Goal: Communication & Community: Answer question/provide support

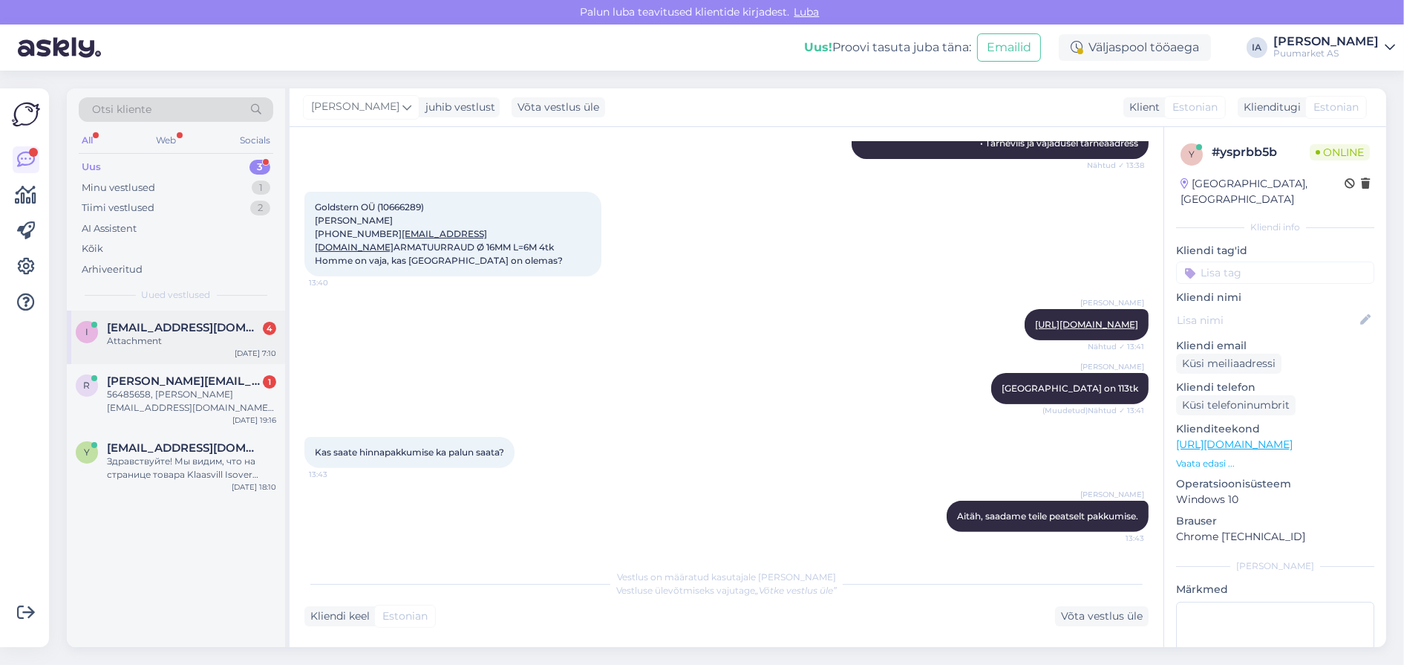
click at [184, 348] on div "Attachment" at bounding box center [191, 340] width 169 height 13
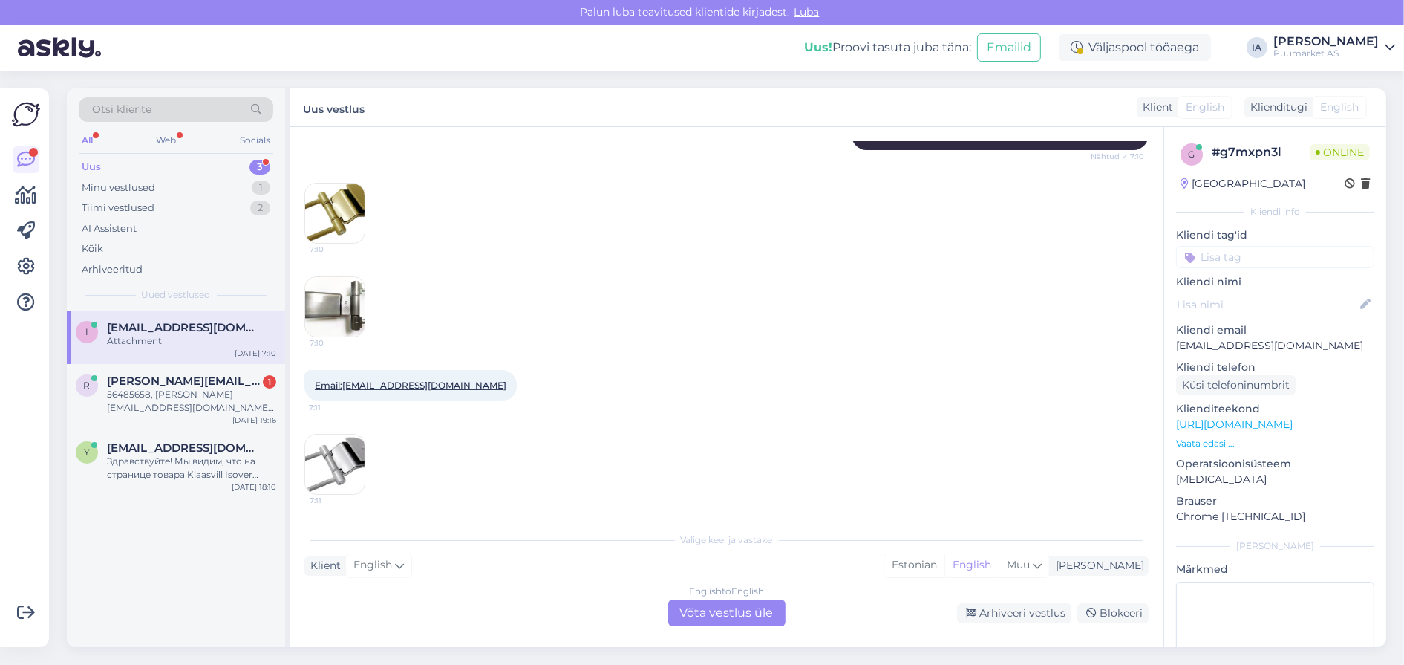
scroll to position [479, 0]
click at [1008, 614] on div "Arhiveeri vestlus" at bounding box center [1014, 613] width 114 height 20
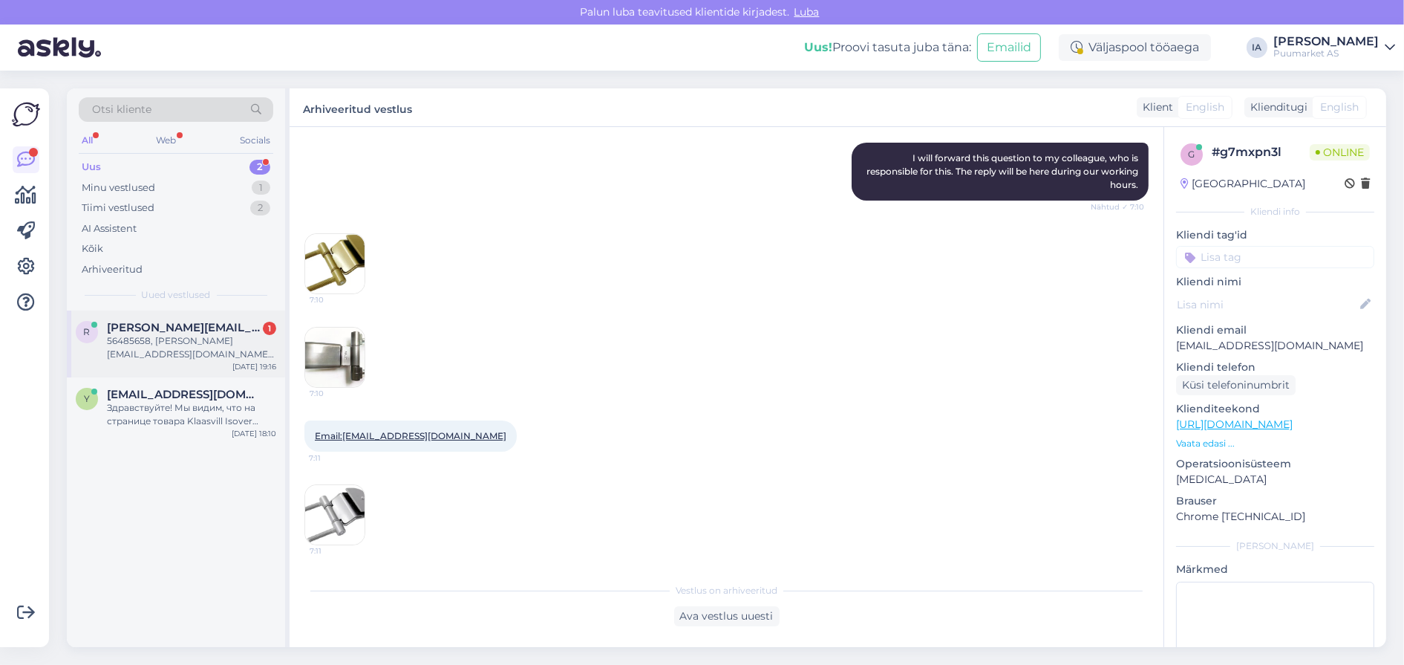
click at [190, 361] on div "56485658, [PERSON_NAME][EMAIL_ADDRESS][DOMAIN_NAME]. eraklient" at bounding box center [191, 347] width 169 height 27
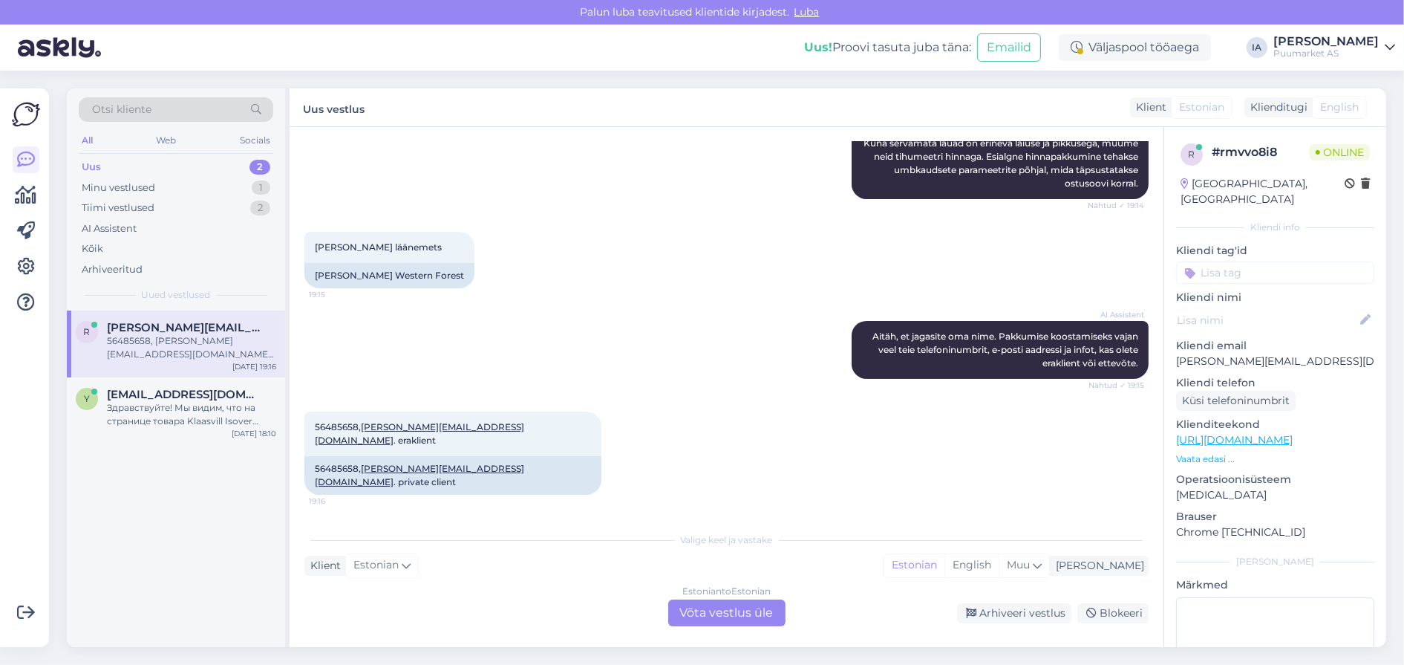
scroll to position [576, 0]
click at [730, 616] on div "Estonian to Estonian Võta vestlus üle" at bounding box center [726, 612] width 117 height 27
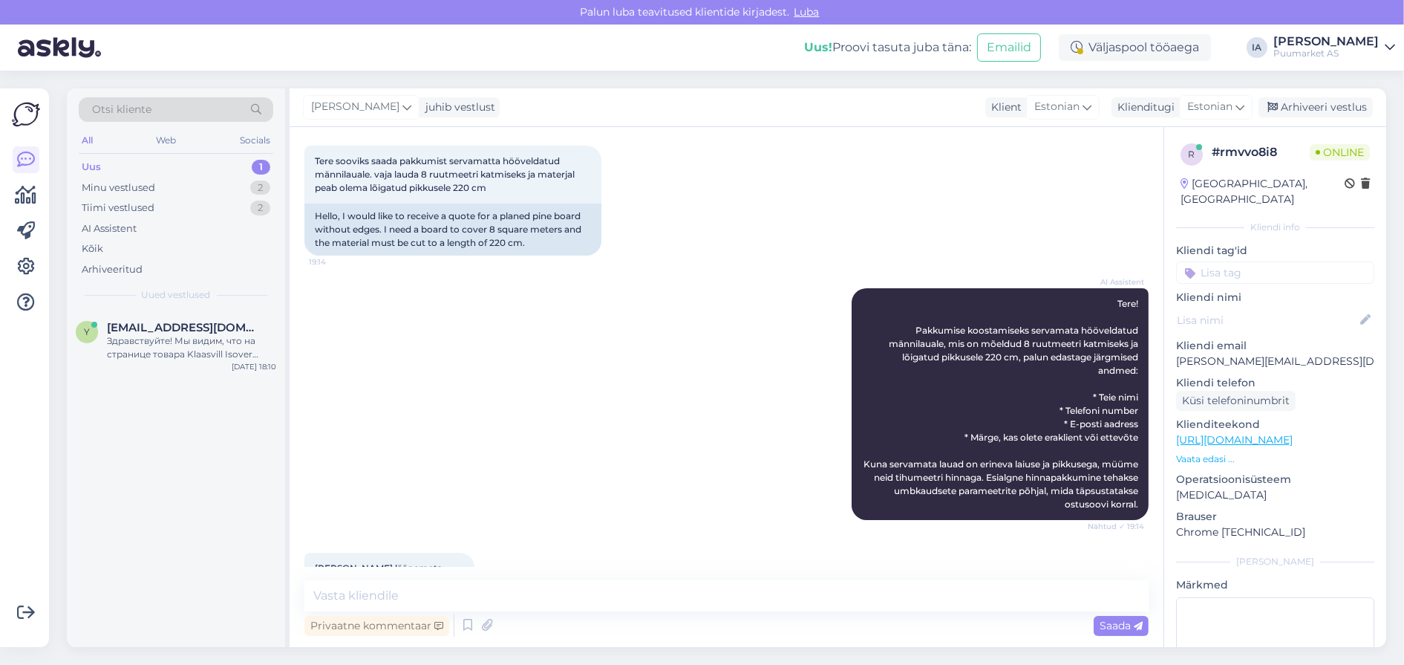
scroll to position [73, 0]
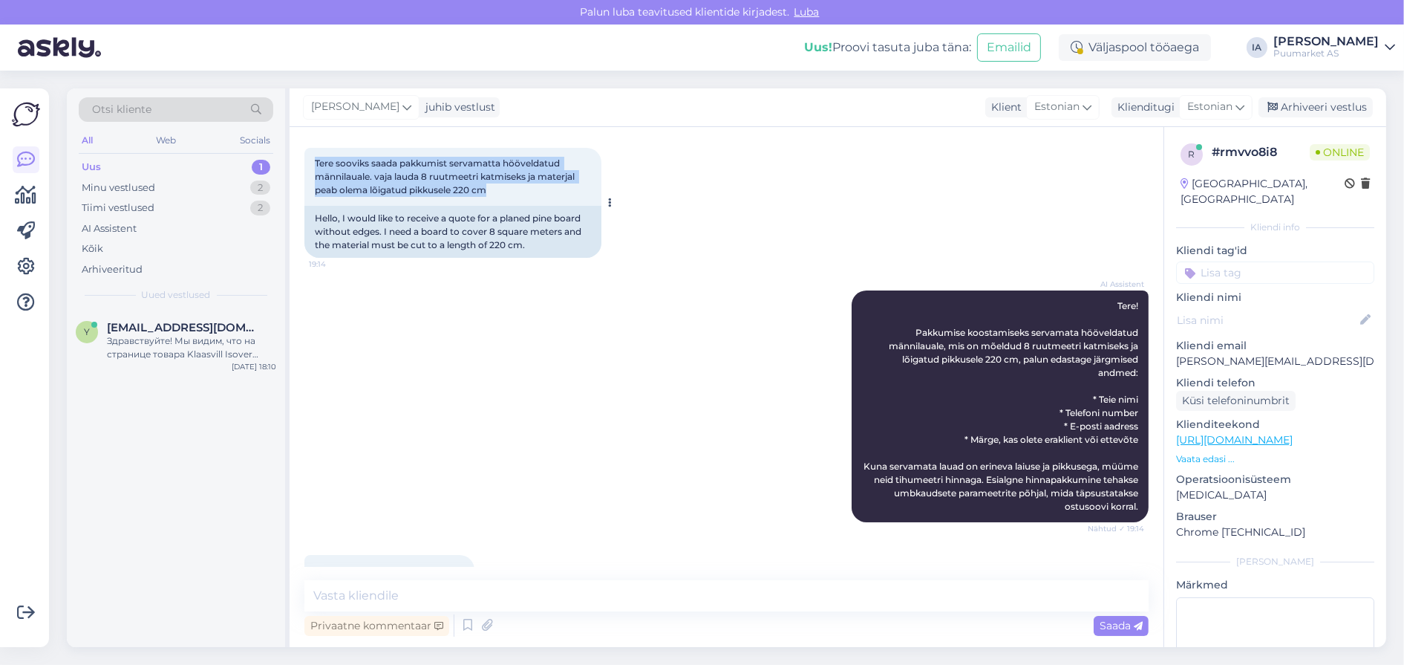
drag, startPoint x: 316, startPoint y: 170, endPoint x: 483, endPoint y: 217, distance: 172.8
click at [483, 206] on div "Tere sooviks saada pakkumist servamatta hööveldatud männilauale. vaja lauda 8 r…" at bounding box center [453, 177] width 297 height 58
copy span "Tere sooviks saada pakkumist servamatta hööveldatud männilauale. vaja lauda 8 r…"
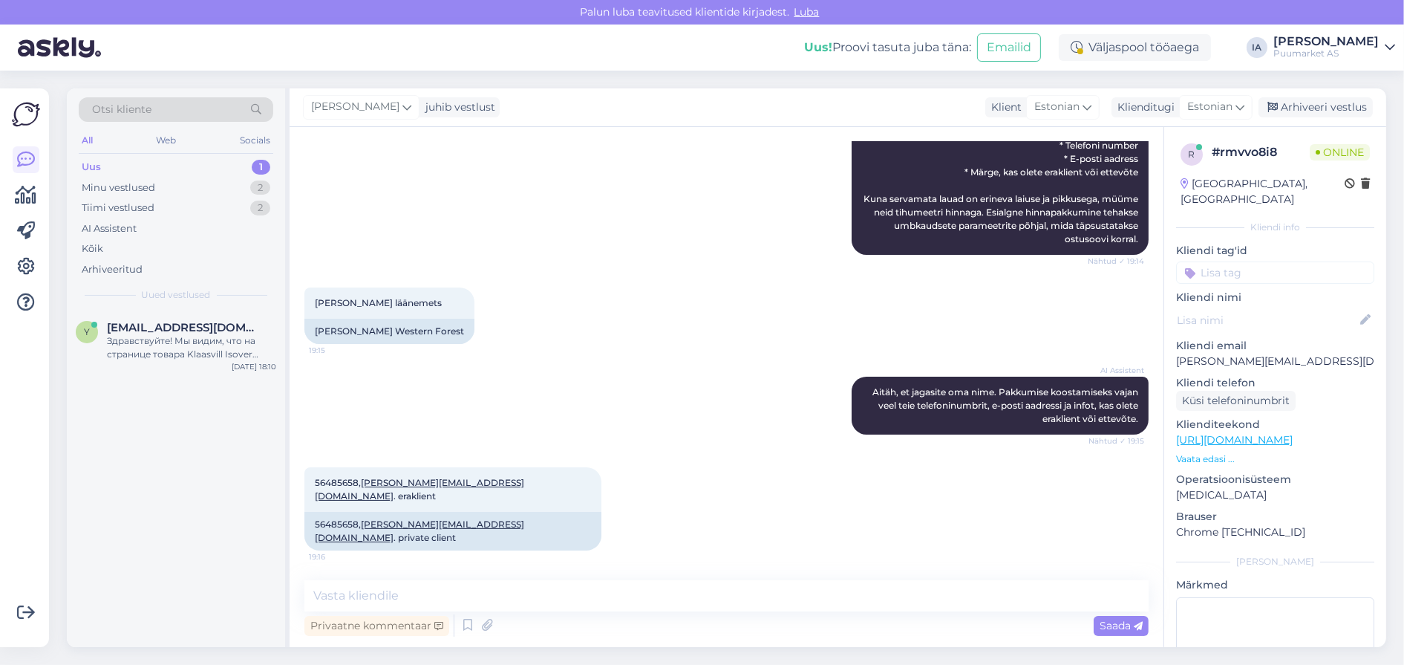
scroll to position [444, 0]
drag, startPoint x: 316, startPoint y: 333, endPoint x: 413, endPoint y: 336, distance: 97.3
click at [413, 308] on span "[PERSON_NAME] läänemets" at bounding box center [378, 302] width 127 height 11
copy span "[PERSON_NAME] läänemets"
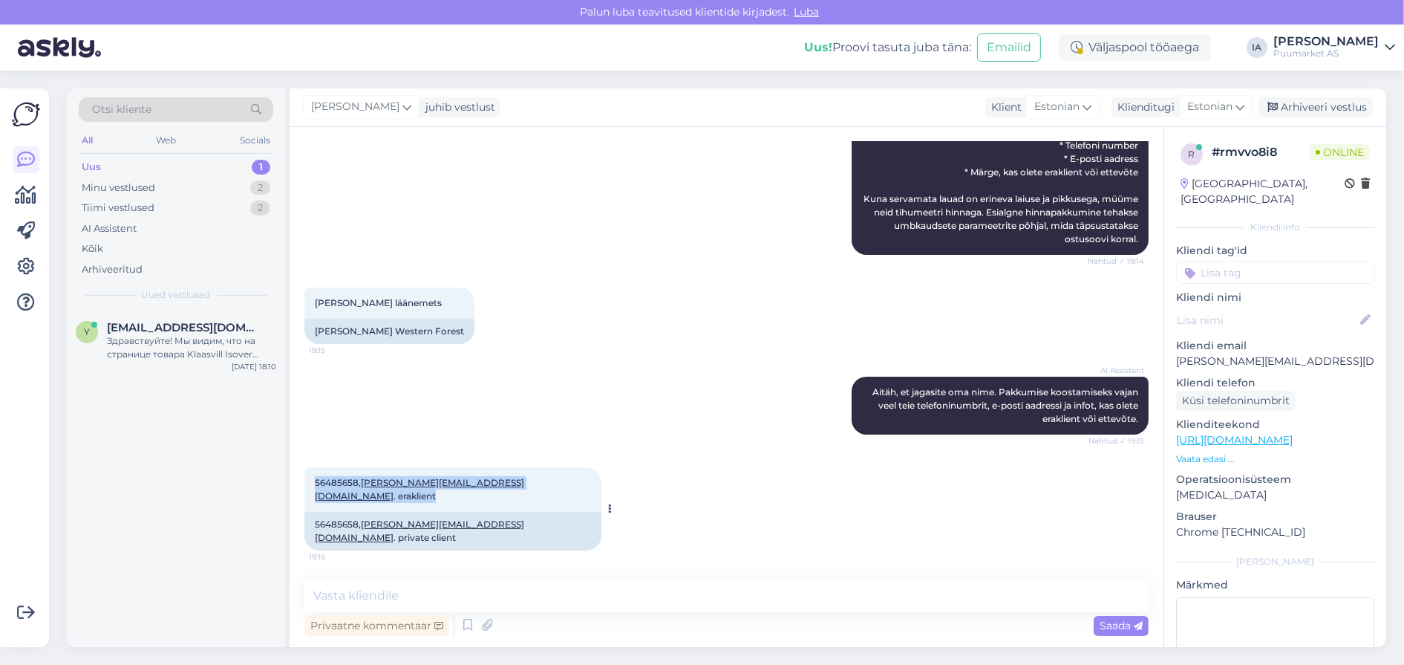
drag, startPoint x: 313, startPoint y: 470, endPoint x: 375, endPoint y: 490, distance: 64.8
click at [375, 490] on div "56485658, [PERSON_NAME][EMAIL_ADDRESS][DOMAIN_NAME] . eraklient 19:16" at bounding box center [453, 489] width 297 height 45
copy span "56485658, [PERSON_NAME][EMAIL_ADDRESS][DOMAIN_NAME] . eraklient"
click at [175, 361] on div "Здравствуйте! Мы видим, что на странице товара Klaasvill Isover Acoustic 66x610…" at bounding box center [191, 347] width 169 height 27
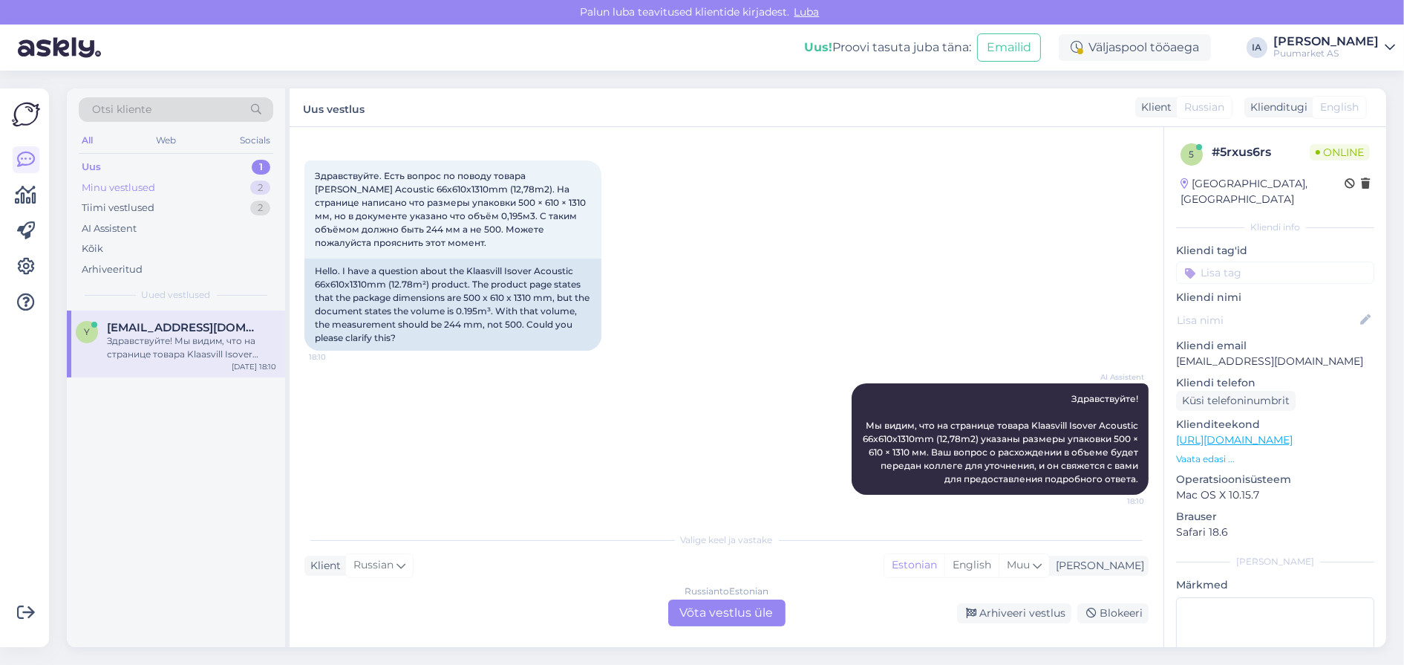
click at [130, 195] on div "Minu vestlused" at bounding box center [119, 187] width 74 height 15
click at [184, 361] on div "56485658, [PERSON_NAME][EMAIL_ADDRESS][DOMAIN_NAME]. eraklient" at bounding box center [191, 347] width 169 height 27
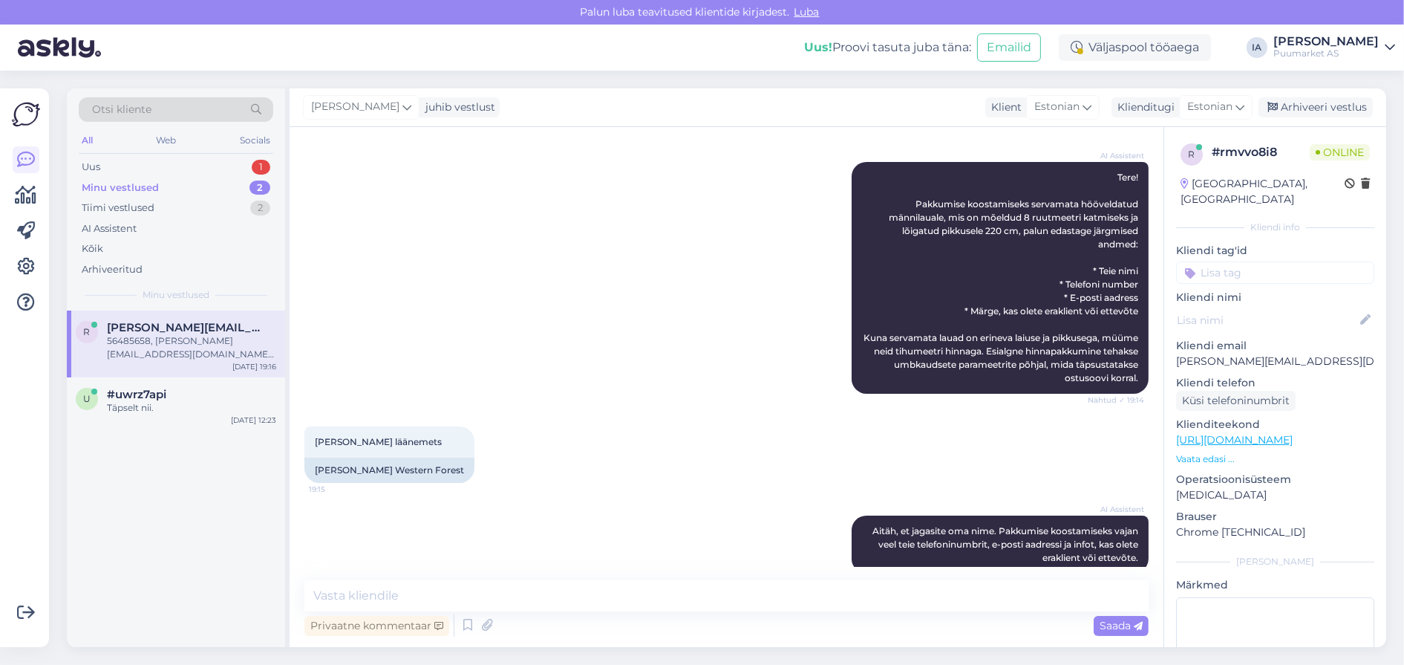
scroll to position [518, 0]
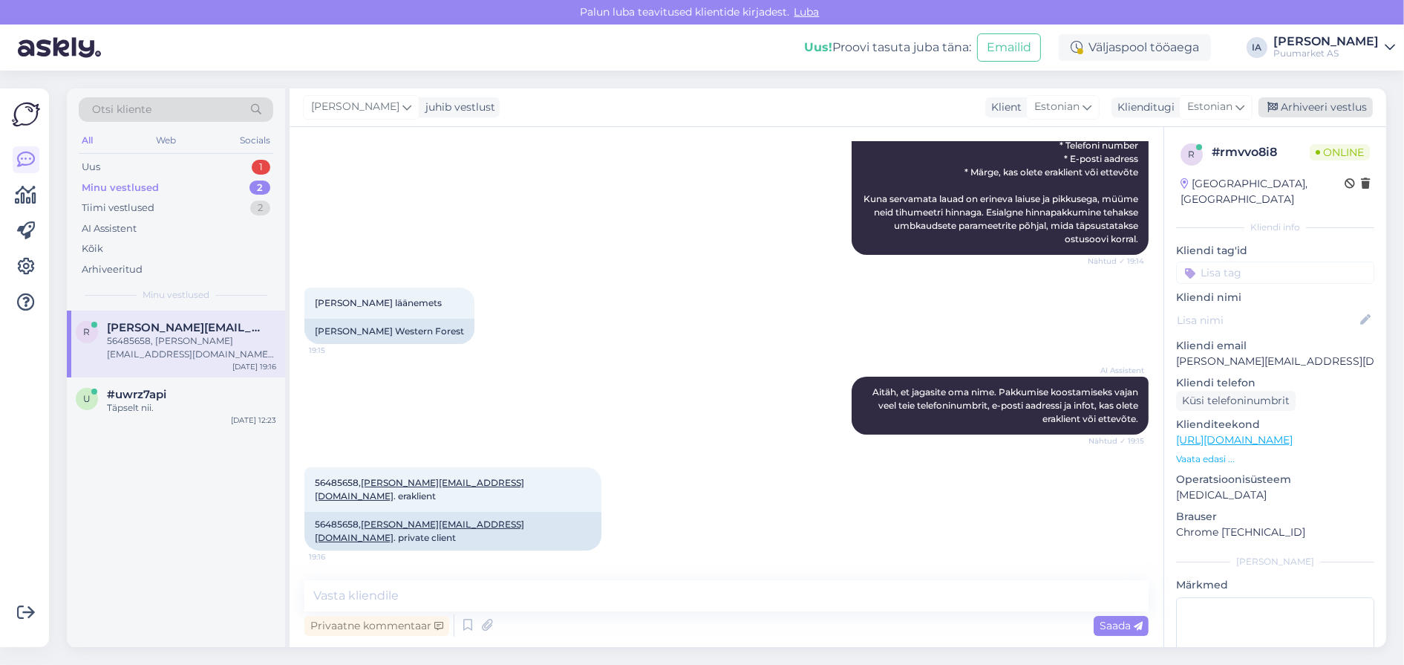
click at [1306, 104] on div "Arhiveeri vestlus" at bounding box center [1316, 107] width 114 height 20
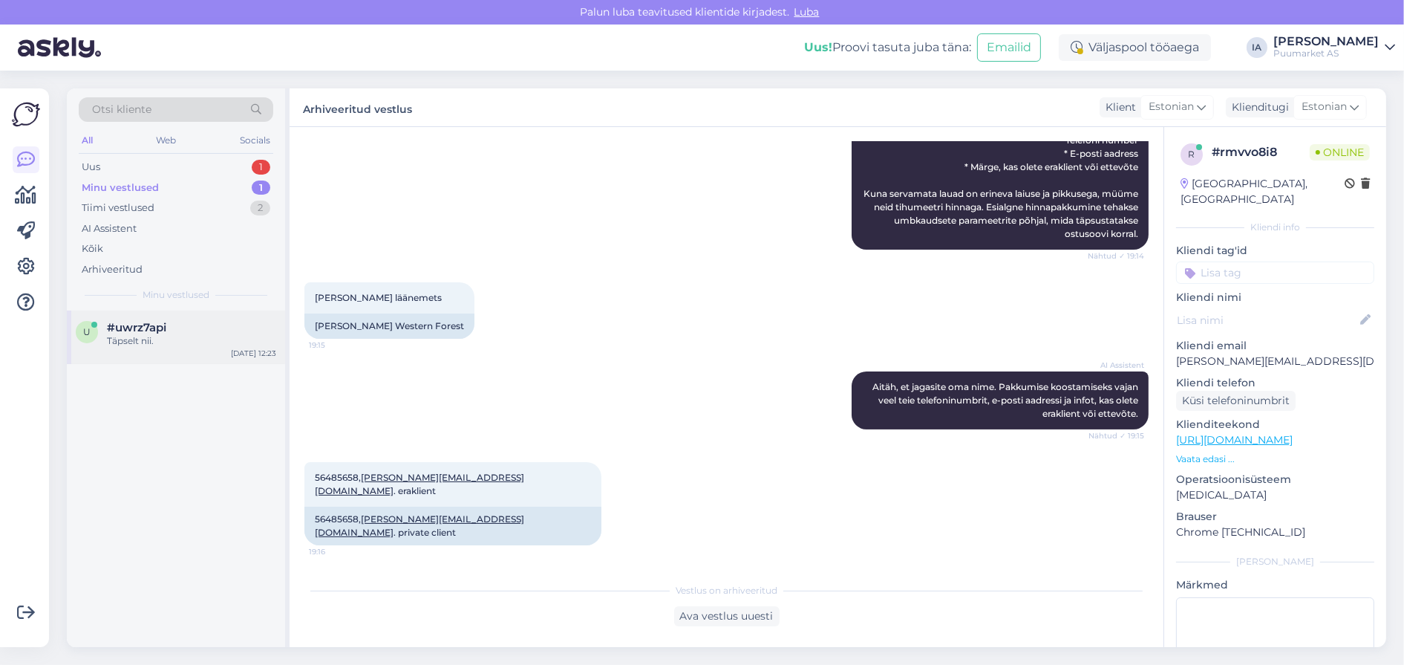
click at [149, 334] on span "#uwrz7api" at bounding box center [136, 327] width 59 height 13
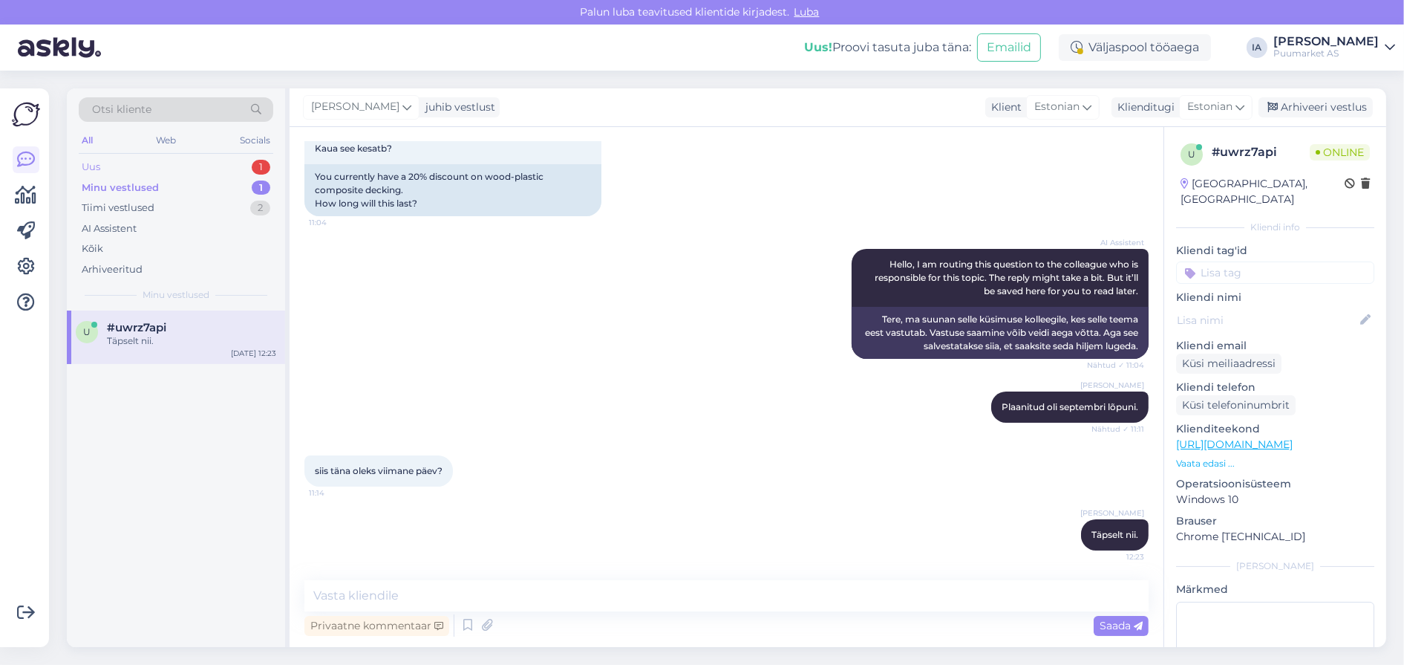
click at [128, 173] on div "Uus 1" at bounding box center [176, 167] width 195 height 21
click at [154, 310] on div "Otsi kliente All Web Socials Uus 1 Minu vestlused 1 Tiimi vestlused 2 AI Assist…" at bounding box center [176, 199] width 218 height 222
click at [171, 361] on div "Здравствуйте! Мы видим, что на странице товара Klaasvill Isover Acoustic 66x610…" at bounding box center [191, 347] width 169 height 27
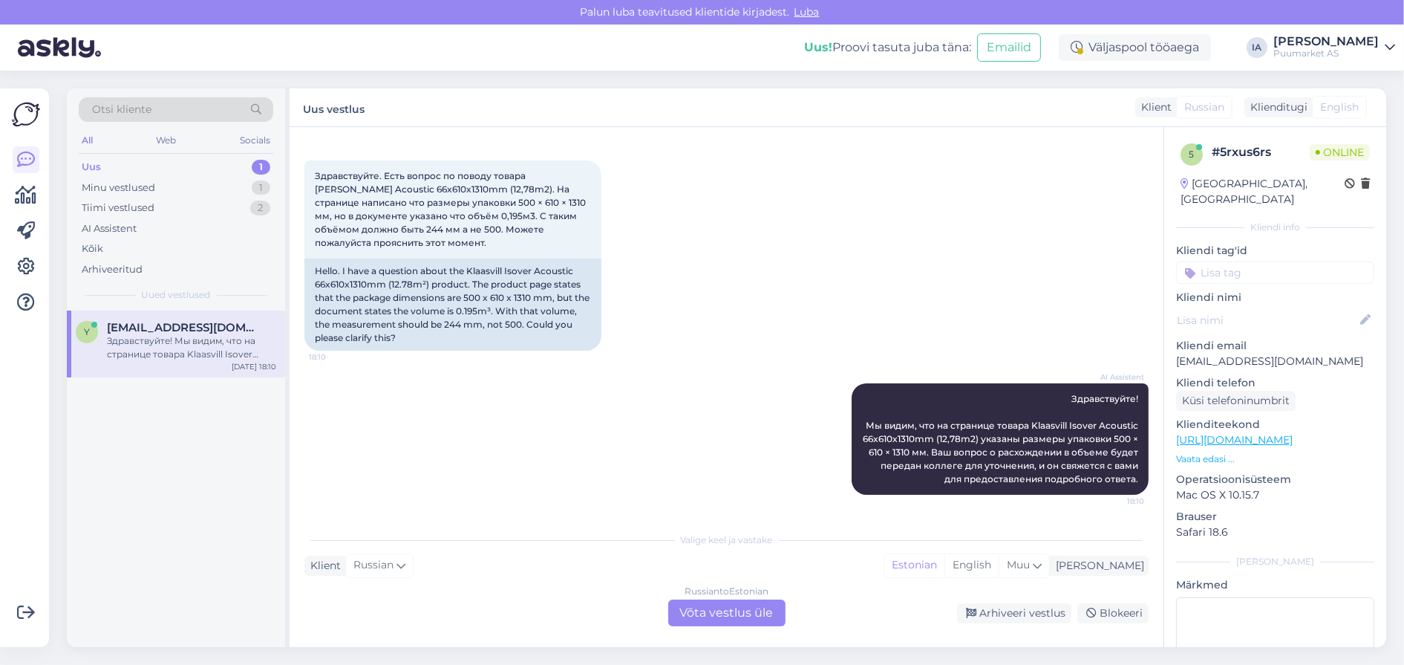
scroll to position [201, 0]
click at [235, 361] on div "Здравствуйте! Мы видим, что на странице товара Klaasvill Isover Acoustic 66x610…" at bounding box center [191, 347] width 169 height 27
click at [720, 608] on div "Russian to Estonian Võta vestlus üle" at bounding box center [726, 612] width 117 height 27
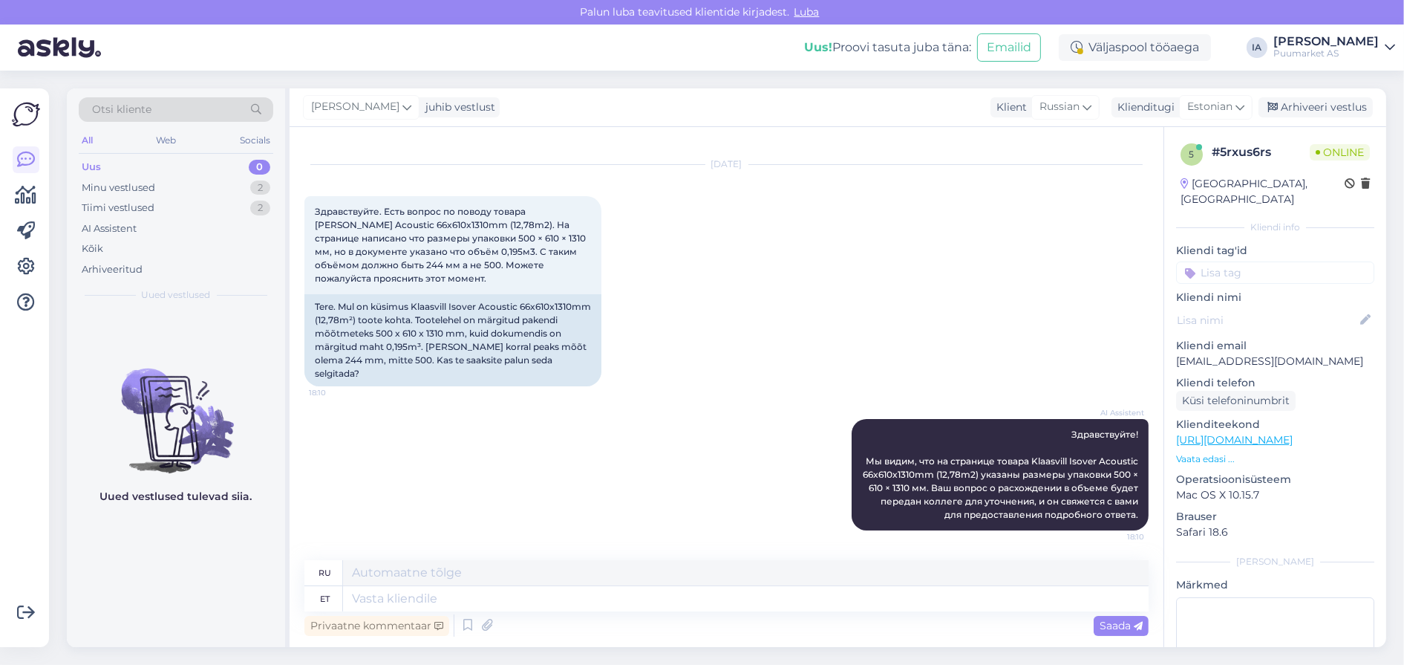
scroll to position [14, 0]
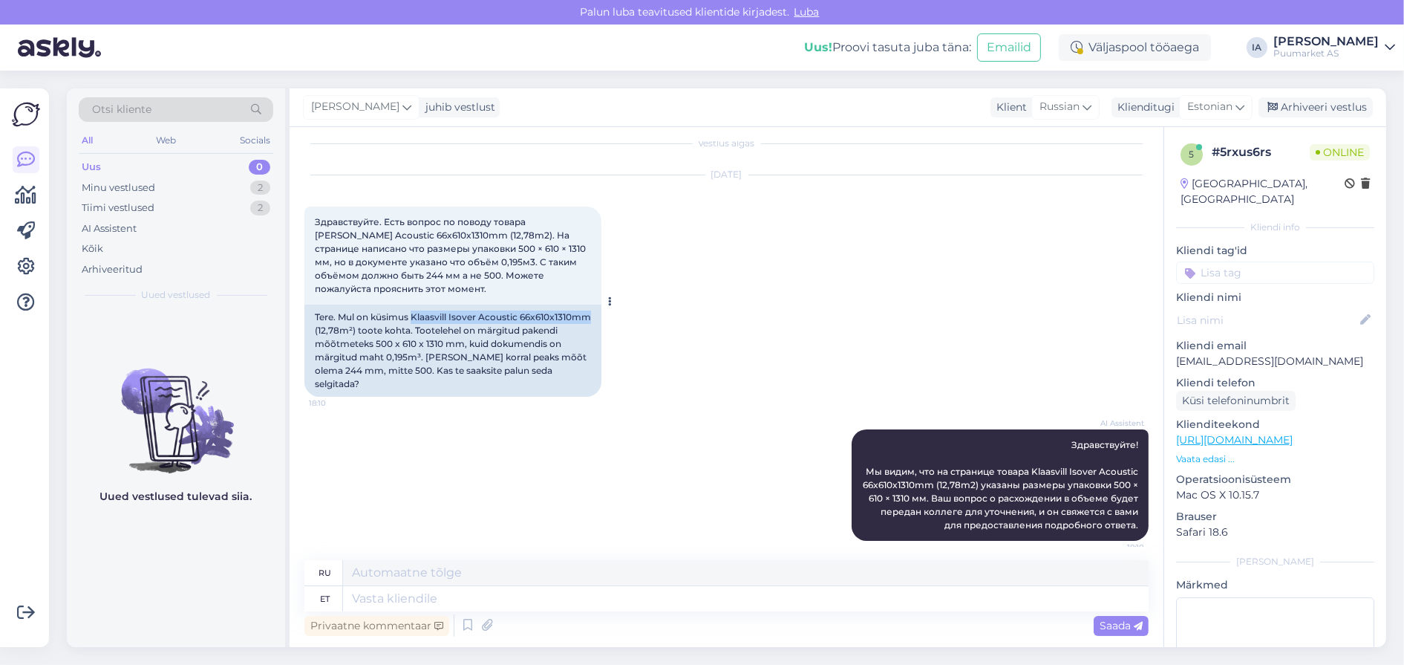
drag, startPoint x: 436, startPoint y: 362, endPoint x: 406, endPoint y: 377, distance: 33.6
click at [406, 377] on div "Tere. Mul on küsimus Klaasvill Isover Acoustic 66x610x1310mm (12,78m²) toote ko…" at bounding box center [453, 351] width 297 height 92
copy div "Klaasvill Isover Acoustic 66x610x1310mm"
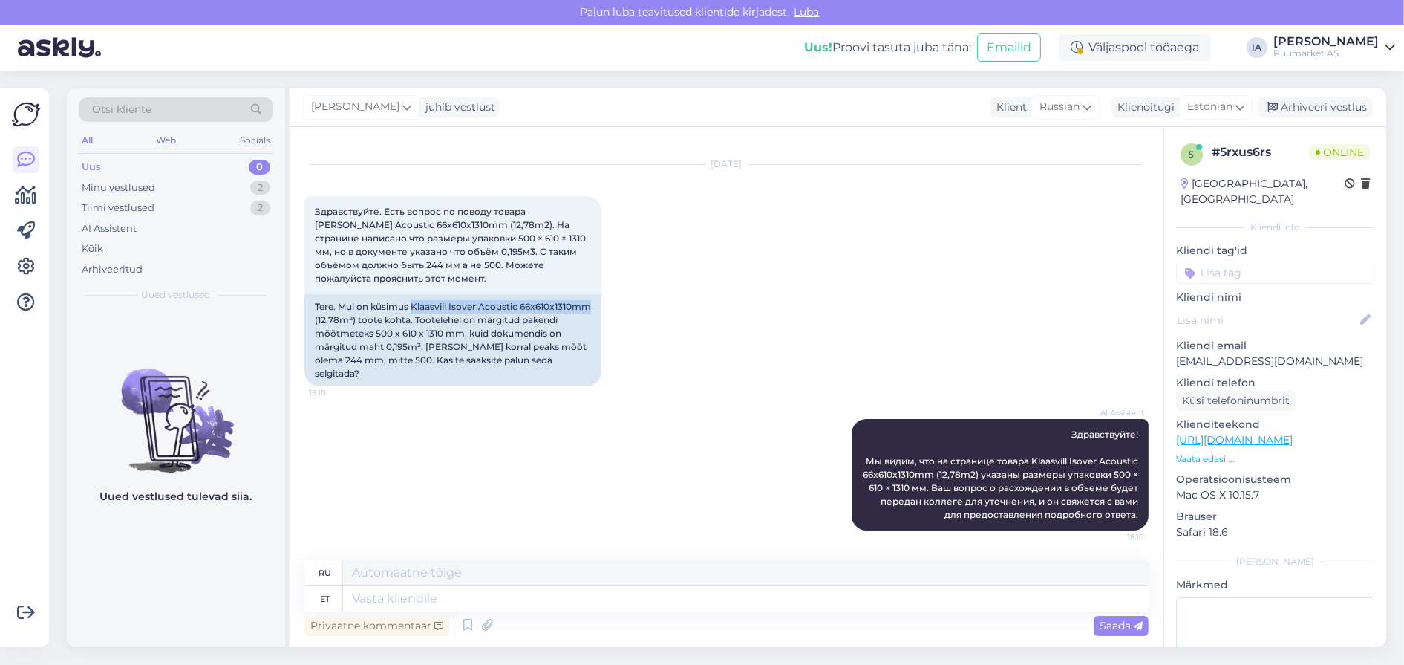
scroll to position [162, 0]
click at [441, 592] on textarea at bounding box center [746, 598] width 806 height 25
type textarea "Tootelehel o"
type textarea "На странице товара"
type textarea "Tootelehel on ki"
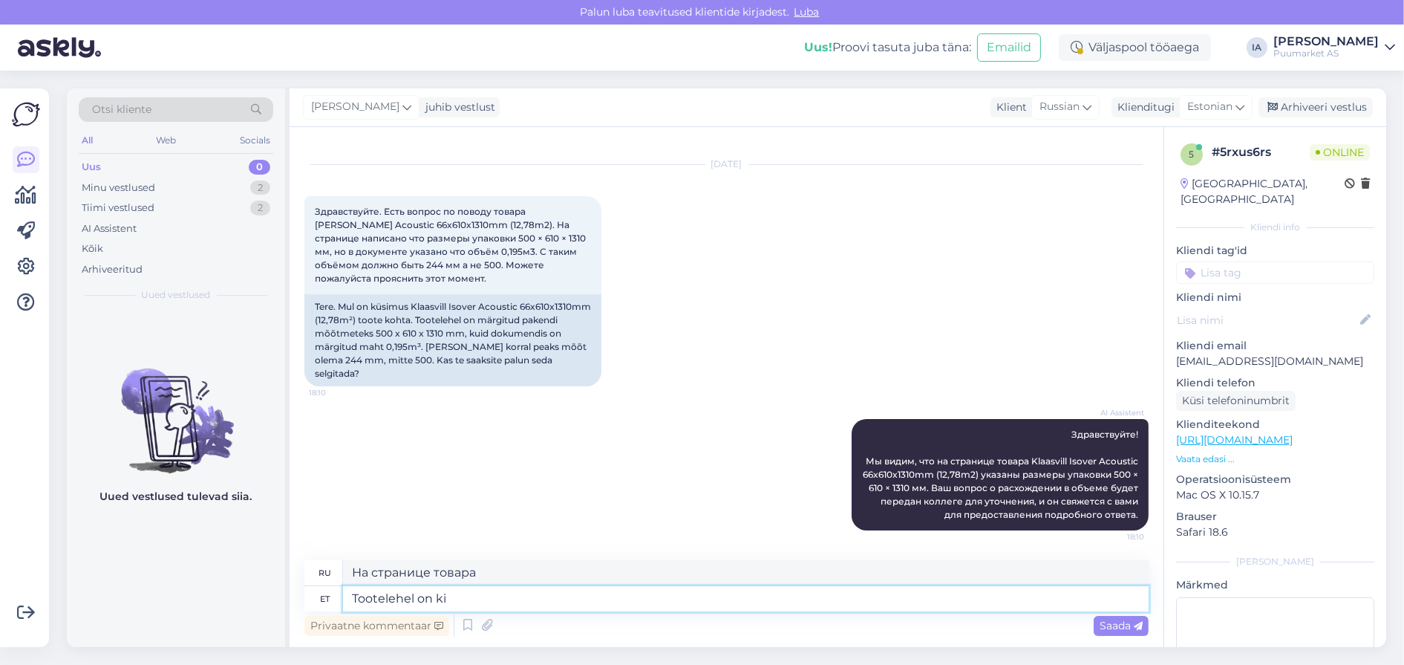
type textarea "На странице продукта есть"
type textarea "Tootelehel on kirjas jä"
type textarea "На странице продукта указано"
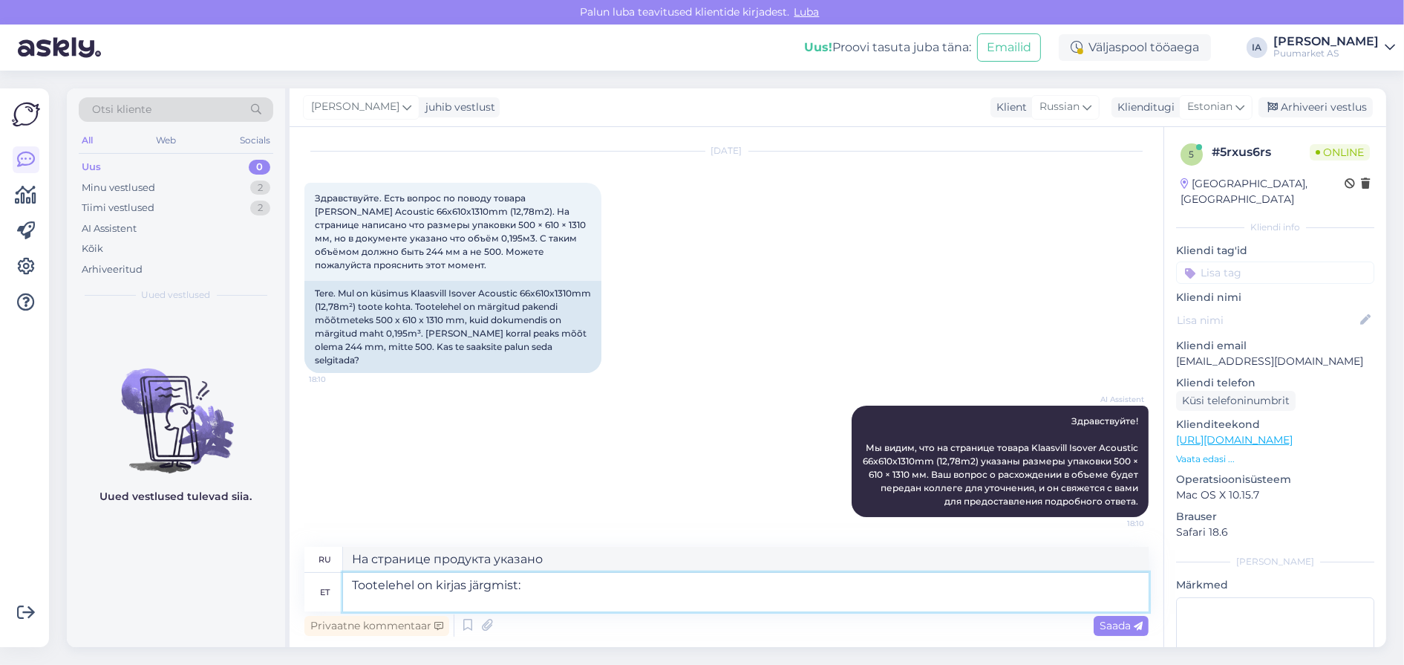
paste textarea "ISOVER ACOUSTIC plaadid on kilepakendis ca 50% ulatuses kokku pressitud. ACOUST…"
type textarea "Tootelehel on kirjas järgmist: ISOVER ACOUSTIC plaadid on kilepakendis ca 50% u…"
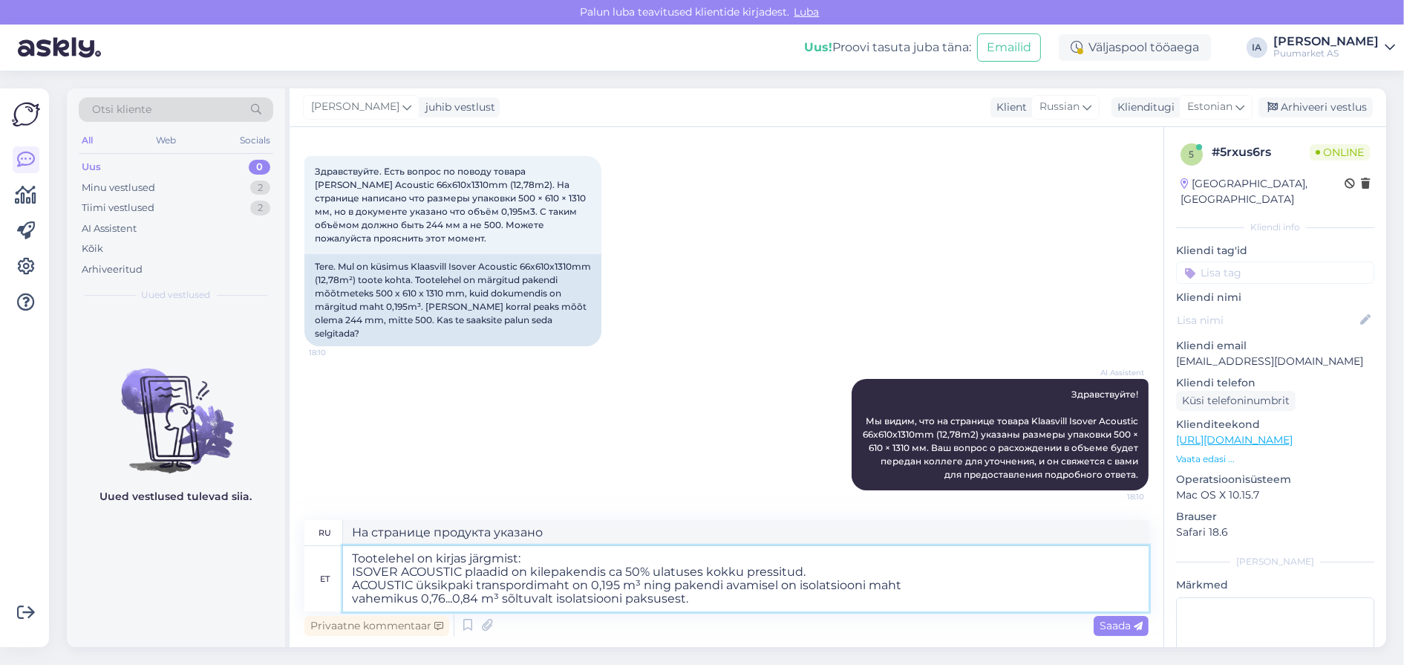
type textarea "В паспорте продукта указано следующее: Плиты ISOVER ACOUSTIC сжаты примерно на …"
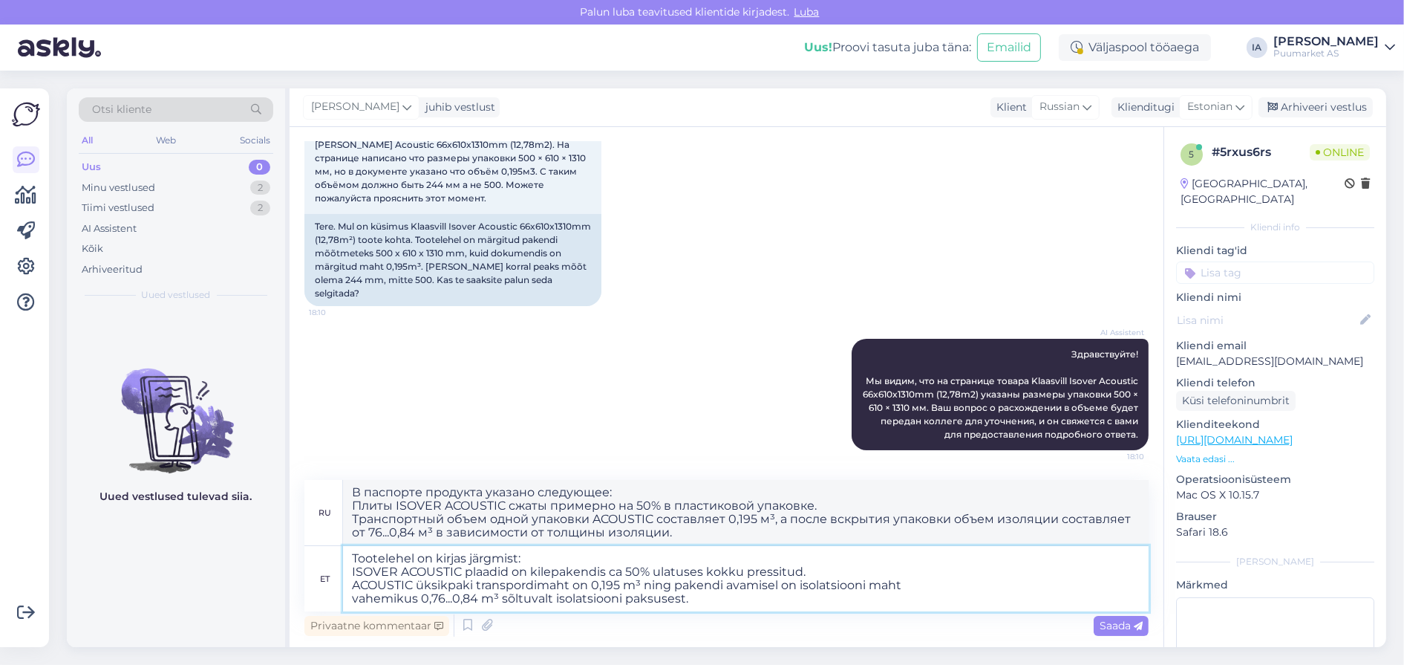
click at [511, 558] on textarea "Tootelehel on kirjas järgmist: ISOVER ACOUSTIC plaadid on kilepakendis ca 50% u…" at bounding box center [746, 578] width 806 height 65
type textarea "Tootelehel on kirjas järgmiselt: ISOVER ACOUSTIC plaadid on kilepakendis ca 50%…"
click at [1117, 622] on span "Saada" at bounding box center [1121, 625] width 43 height 13
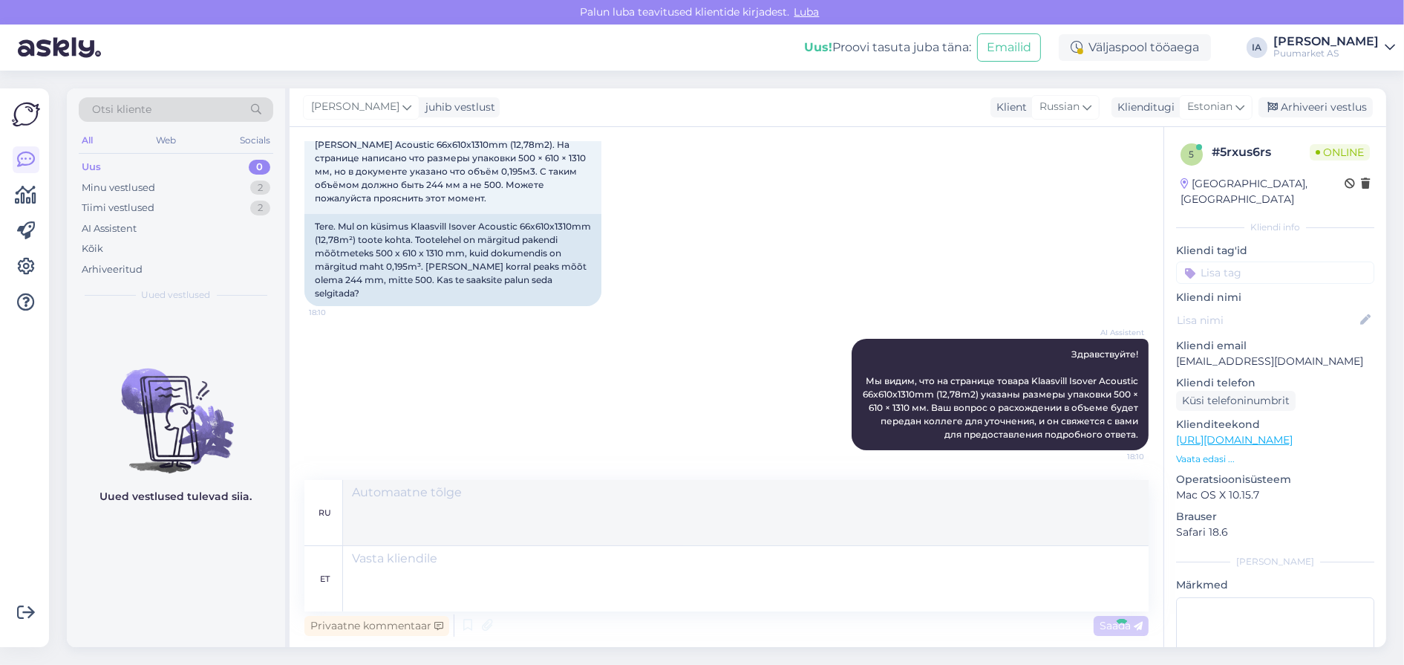
scroll to position [527, 0]
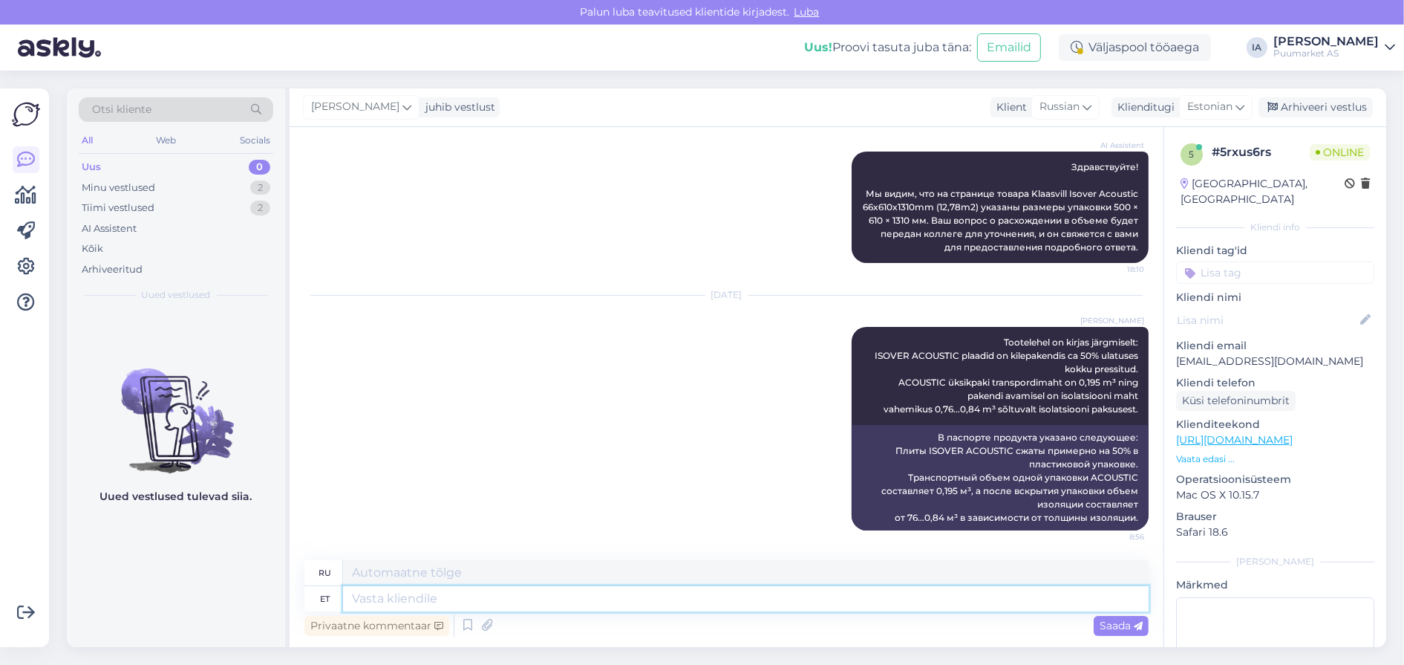
click at [411, 607] on textarea at bounding box center [746, 598] width 806 height 25
paste textarea "ISOVER ACOUSTIC plaadid on kilepakendis ca 50% ulatuses kokku pressitud. ACOUST…"
type textarea "ISOVER ACOUSTIC plaadid on kilepakendis ca 50% ulatuses kokku pressitud. ACOUST…"
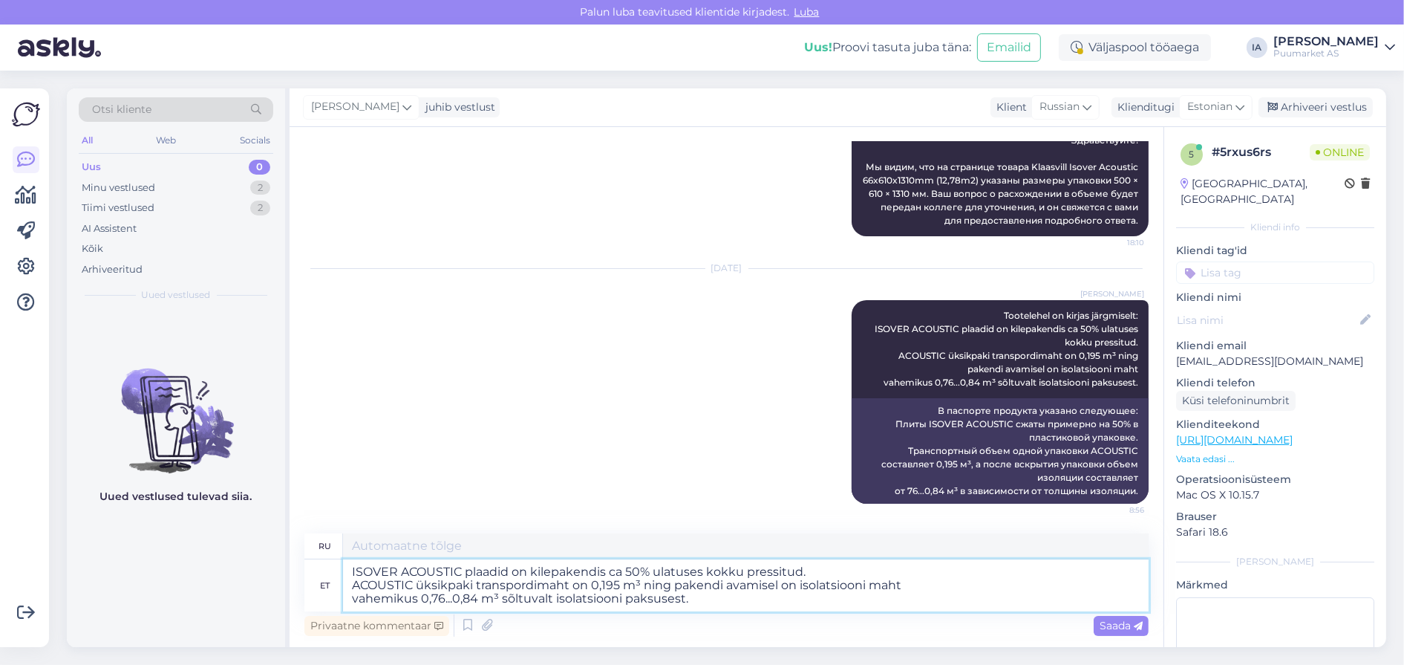
scroll to position [553, 0]
type textarea "Плиты ISOVER ACOUSTIC спрессованы примерно на 50% в пластиковой упаковке. Транс…"
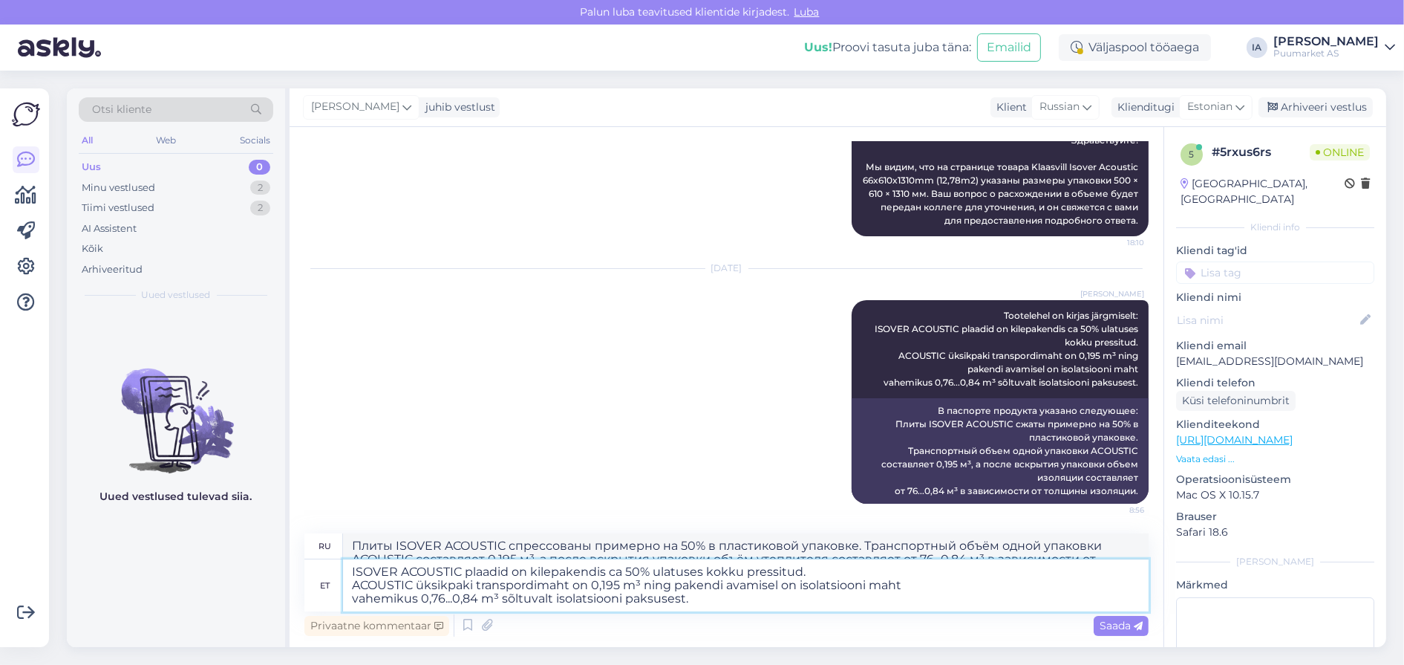
click at [818, 570] on textarea "ISOVER ACOUSTIC plaadid on kilepakendis ca 50% ulatuses kokku pressitud. ACOUST…" at bounding box center [746, 585] width 806 height 52
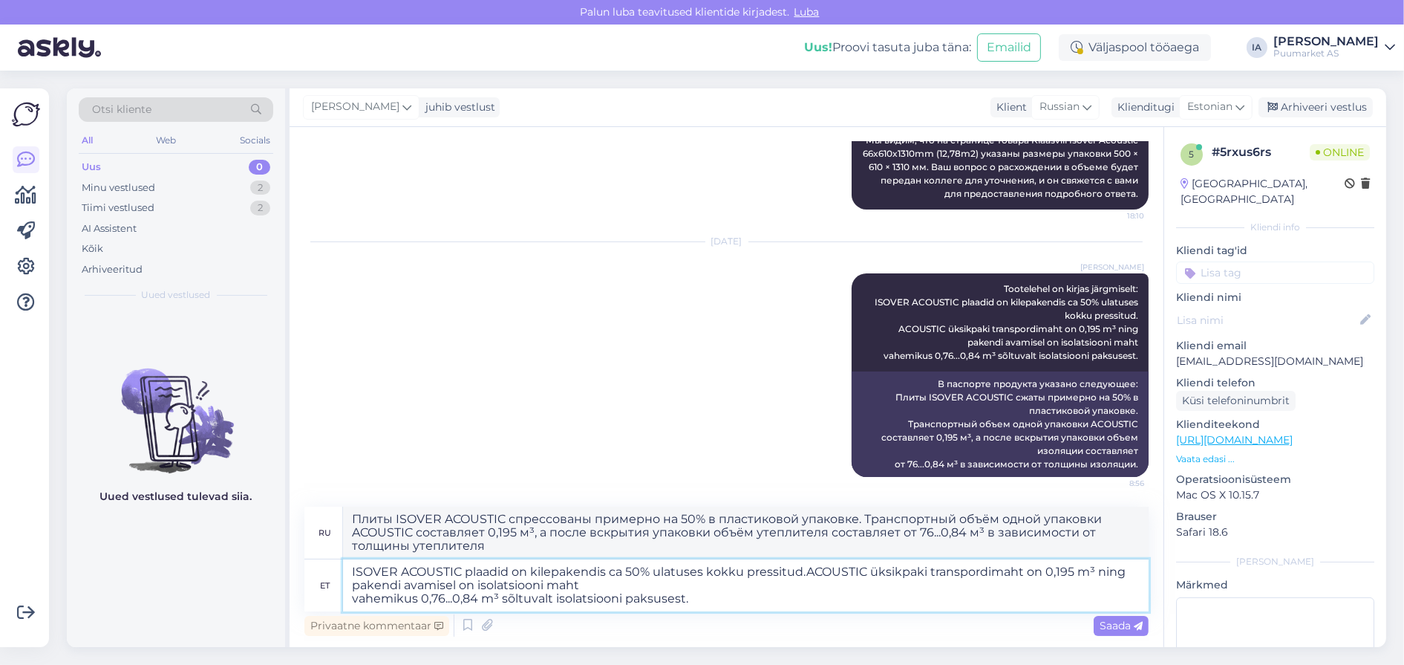
type textarea "ISOVER ACOUSTIC plaadid on kilepakendis ca 50% ulatuses kokku pressitud. ACOUST…"
type textarea "Плиты ISOVER ACOUSTIC спрессованы примерно на 50% в пластиковой упаковке. Транс…"
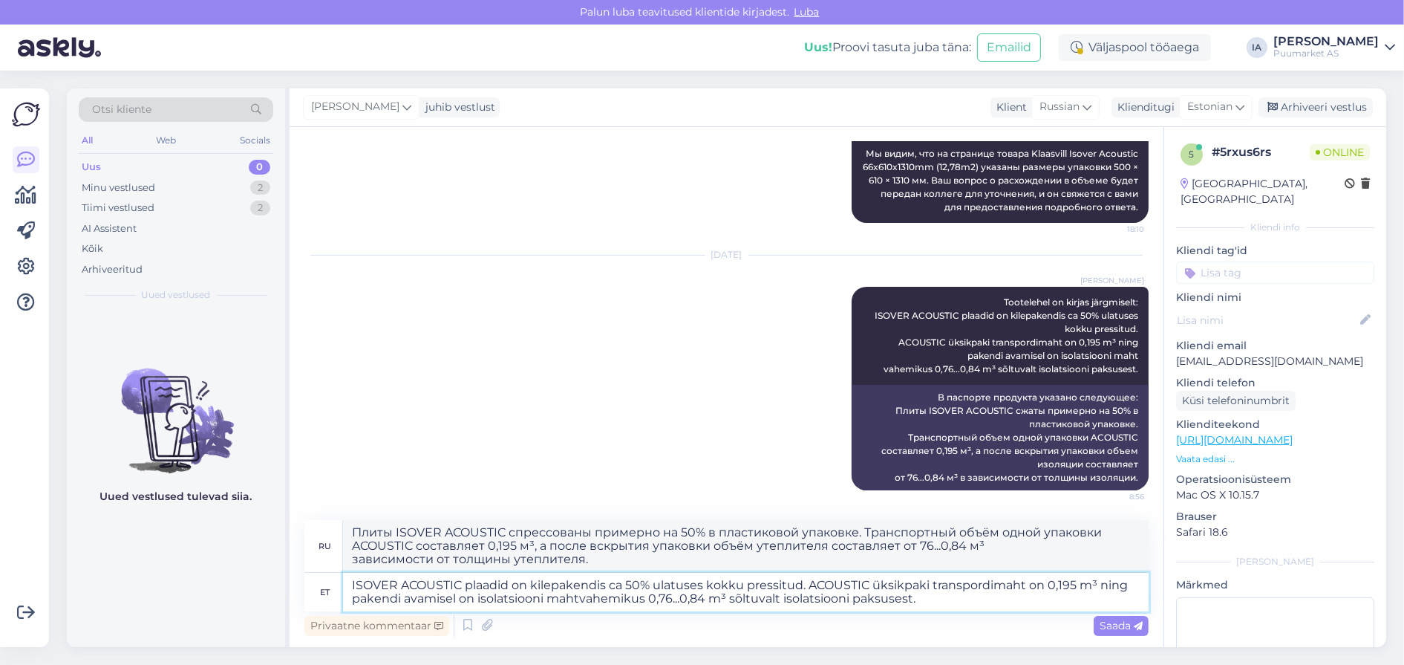
scroll to position [567, 0]
type textarea "ISOVER ACOUSTIC plaadid on kilepakendis ca 50% ulatuses kokku pressitud. ACOUST…"
type textarea "Плиты ISOVER ACOUSTIC спрессованы примерно на 50% в пластиковой упаковке. Транс…"
drag, startPoint x: 941, startPoint y: 600, endPoint x: 192, endPoint y: 561, distance: 750.4
click at [192, 561] on div "Otsi kliente All Web Socials Uus 0 Minu vestlused 2 Tiimi vestlused 2 AI Assist…" at bounding box center [727, 367] width 1320 height 559
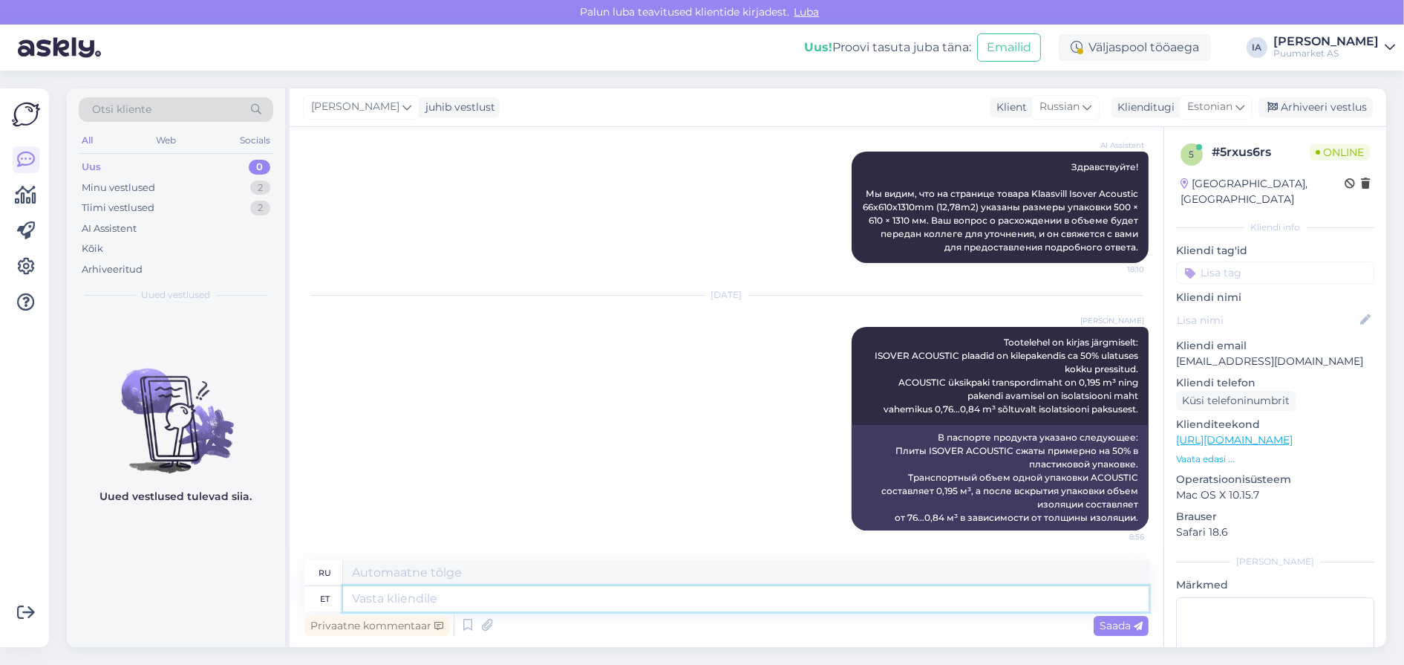
scroll to position [526, 0]
